Goal: Navigation & Orientation: Go to known website

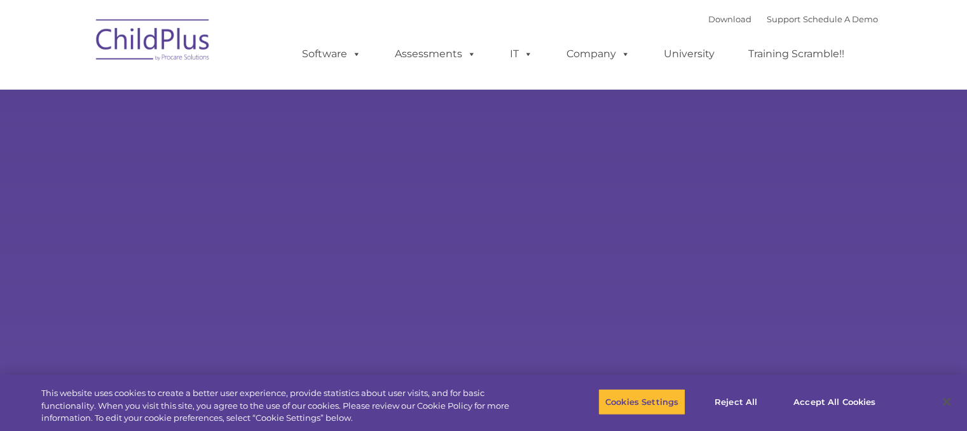
select select "MEDIUM"
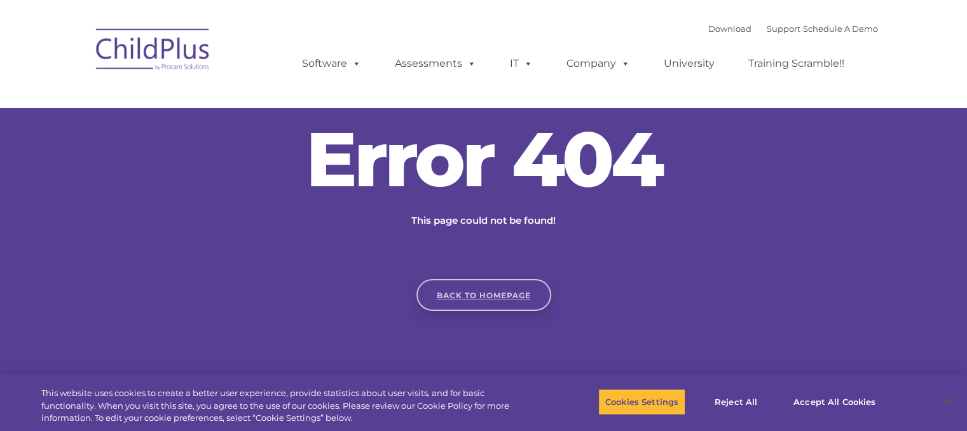
click at [478, 293] on link "Back to homepage" at bounding box center [484, 295] width 135 height 32
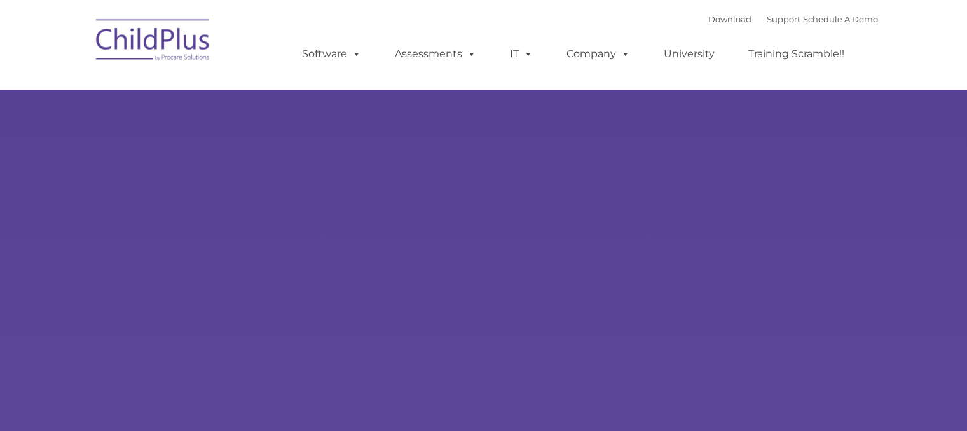
type input ""
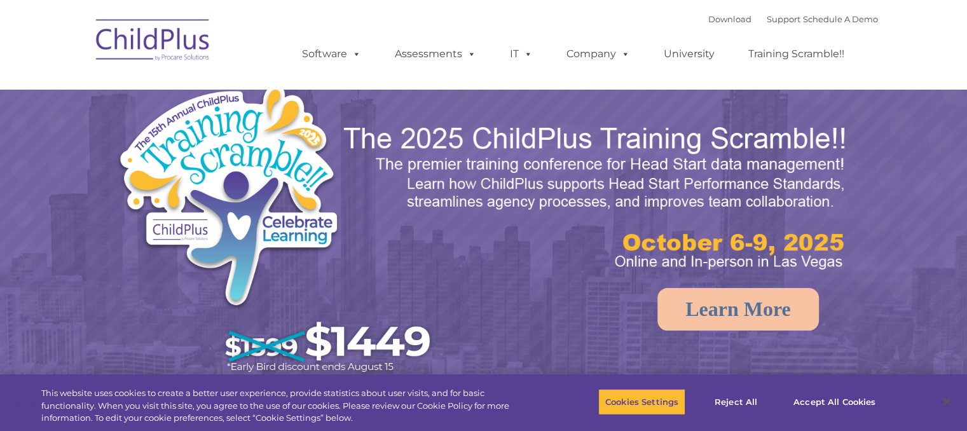
select select "MEDIUM"
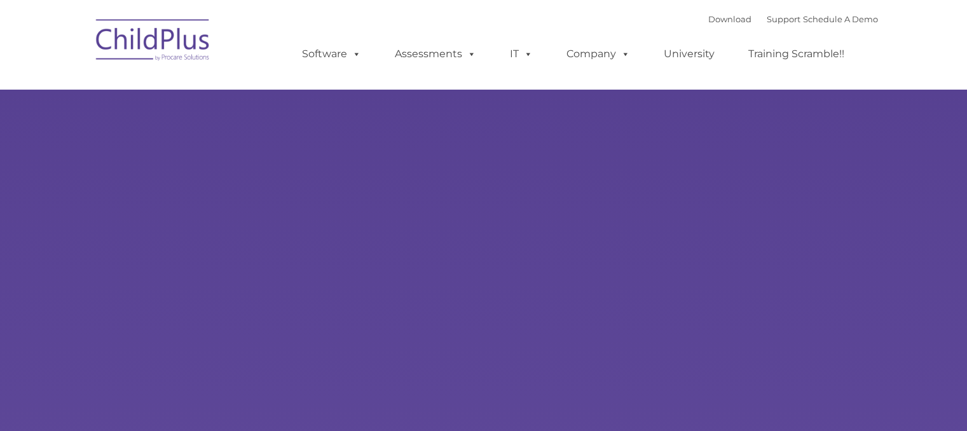
type input ""
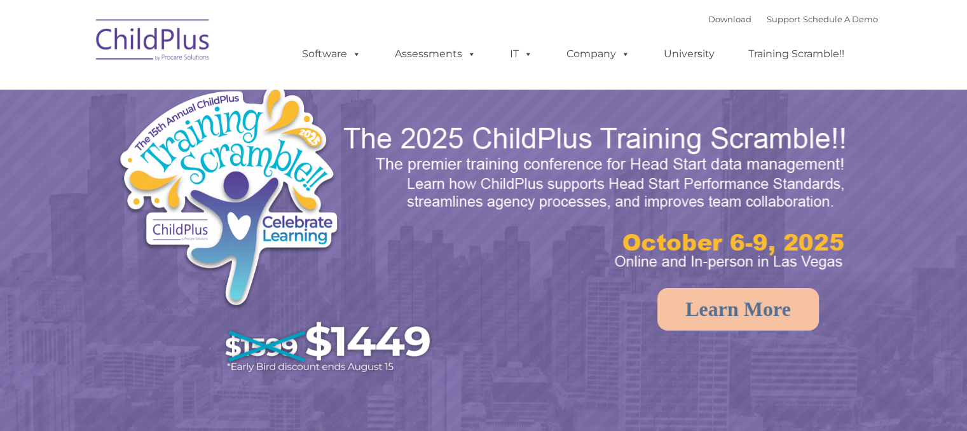
select select "MEDIUM"
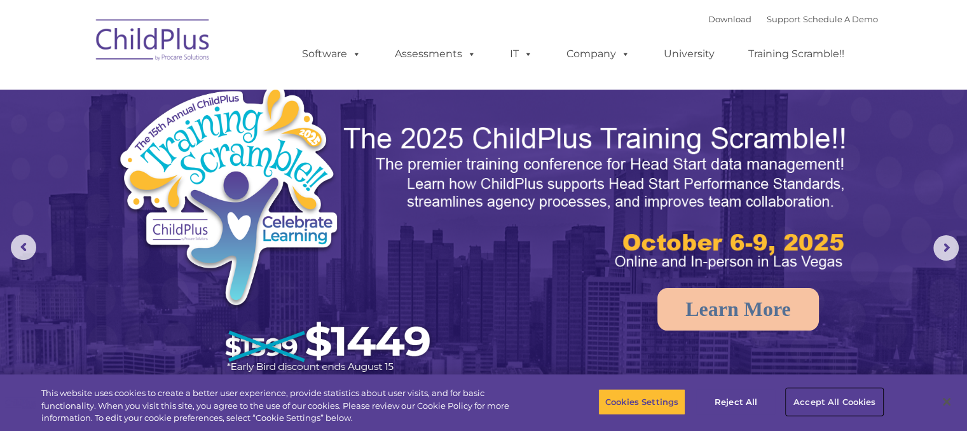
click at [848, 410] on button "Accept All Cookies" at bounding box center [835, 402] width 96 height 27
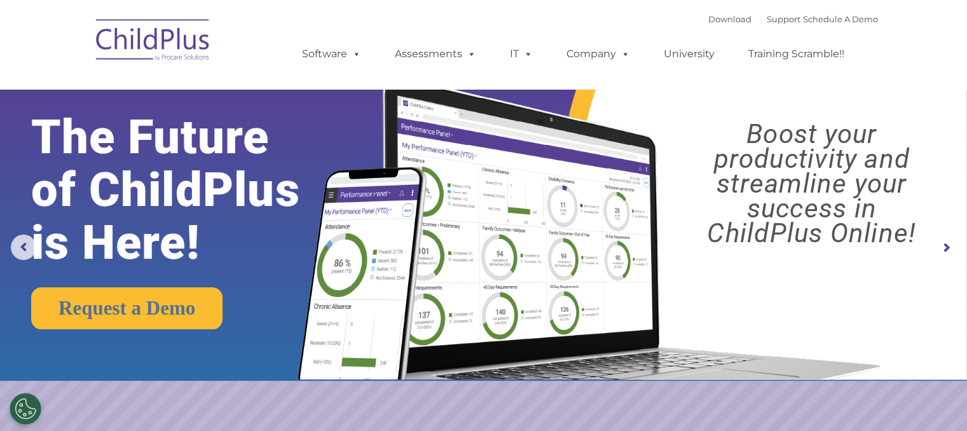
click at [824, 103] on img at bounding box center [586, 216] width 607 height 328
